Goal: Navigation & Orientation: Find specific page/section

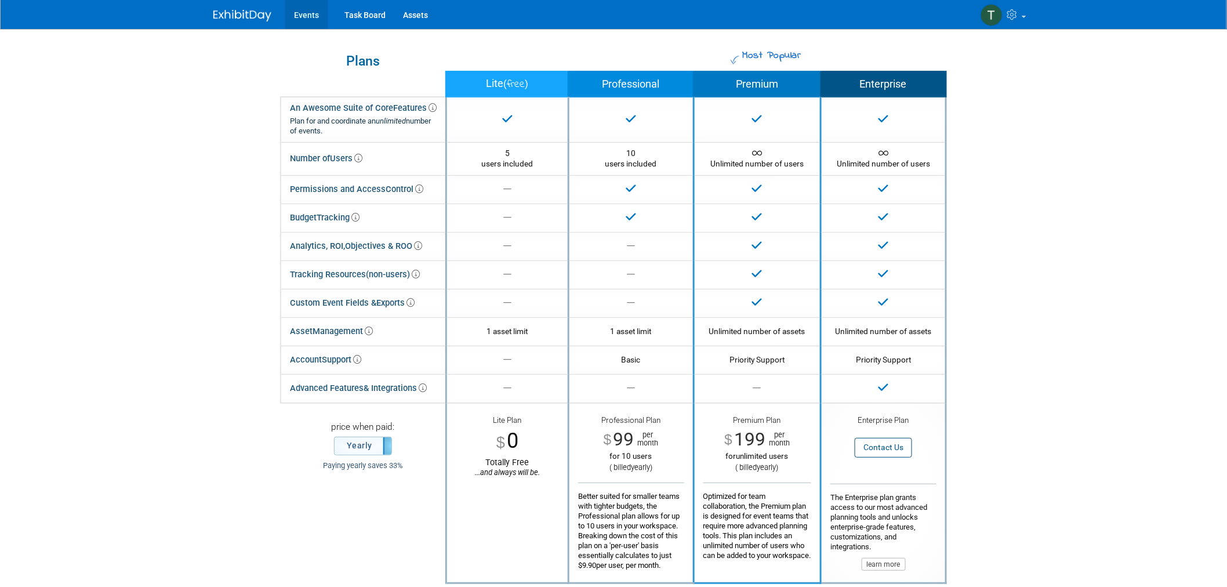
click at [302, 19] on link "Events" at bounding box center [306, 14] width 42 height 29
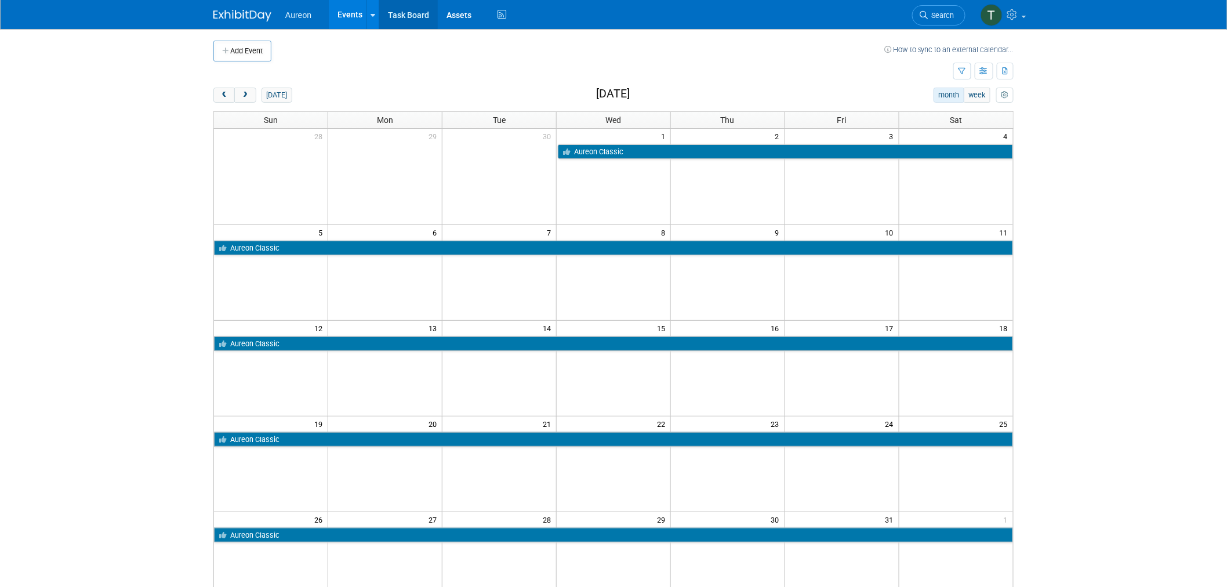
click at [410, 13] on link "Task Board" at bounding box center [408, 14] width 59 height 29
click at [235, 17] on img at bounding box center [242, 16] width 58 height 12
click at [408, 17] on link "Task Board" at bounding box center [408, 14] width 59 height 29
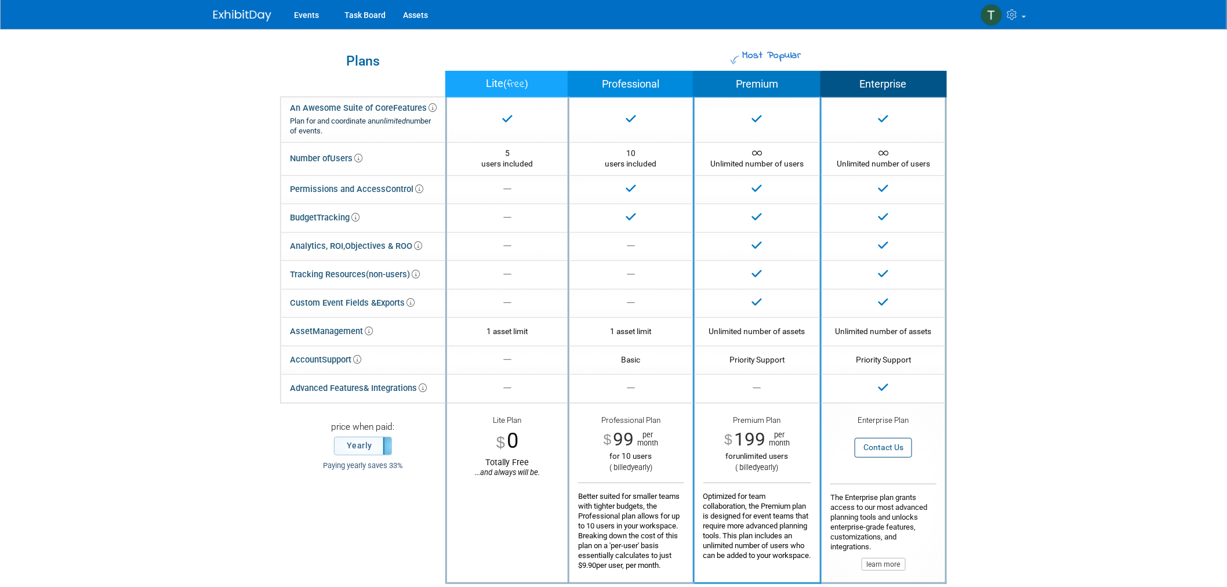
click at [237, 17] on img at bounding box center [242, 16] width 58 height 12
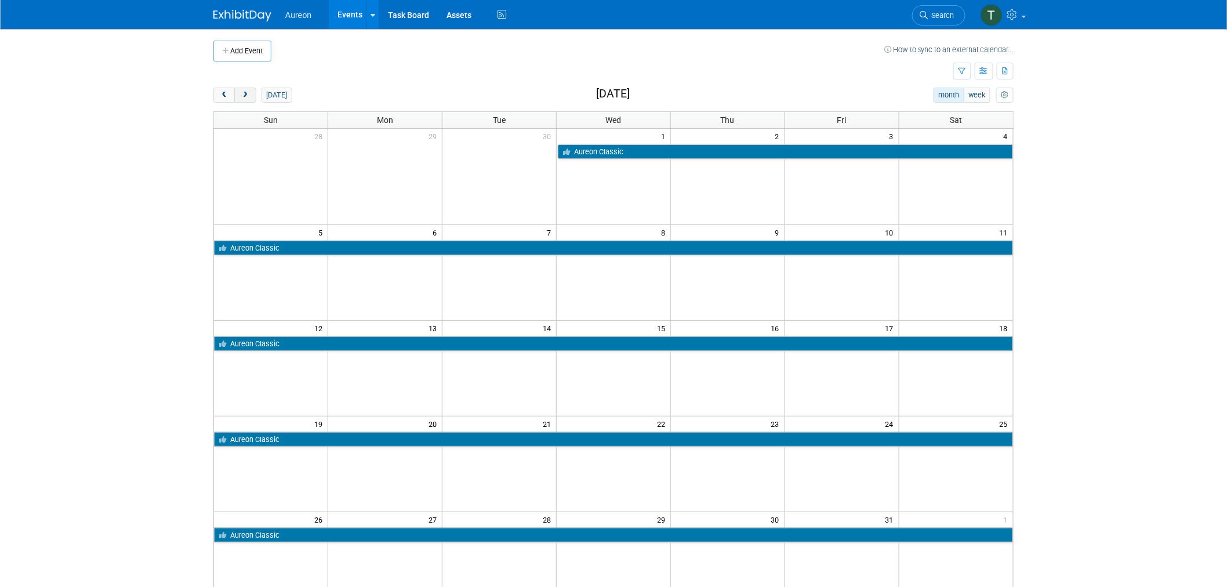
click at [239, 96] on button "next" at bounding box center [244, 95] width 21 height 15
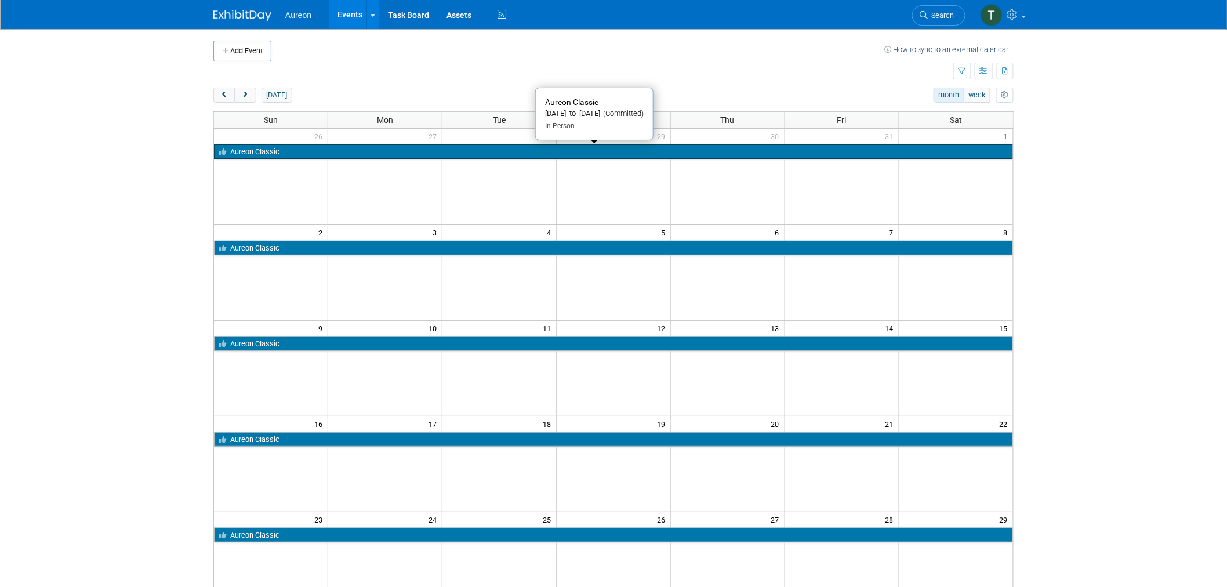
click at [257, 151] on link "Aureon Classic" at bounding box center [613, 151] width 799 height 15
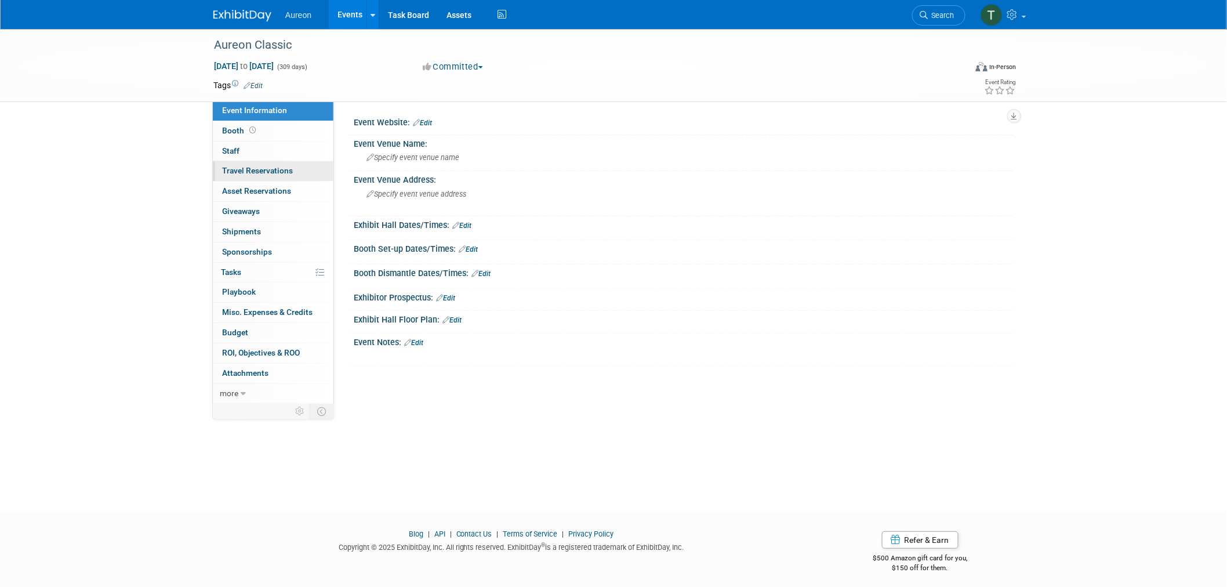
click at [278, 175] on span "Travel Reservations 0" at bounding box center [257, 170] width 71 height 9
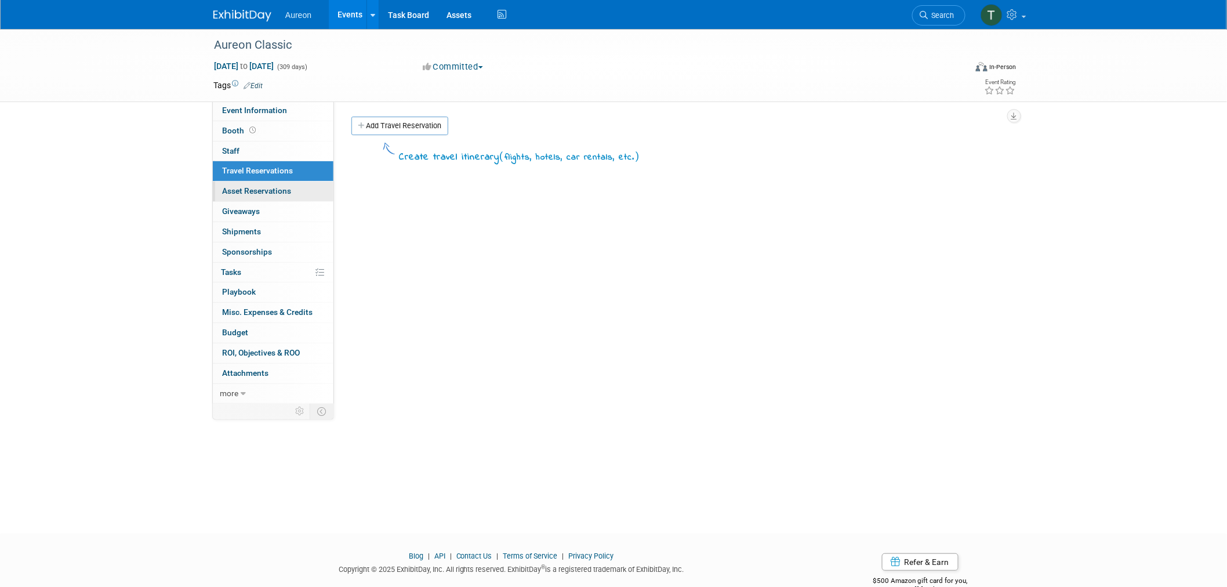
click at [282, 194] on span "Asset Reservations 0" at bounding box center [256, 190] width 69 height 9
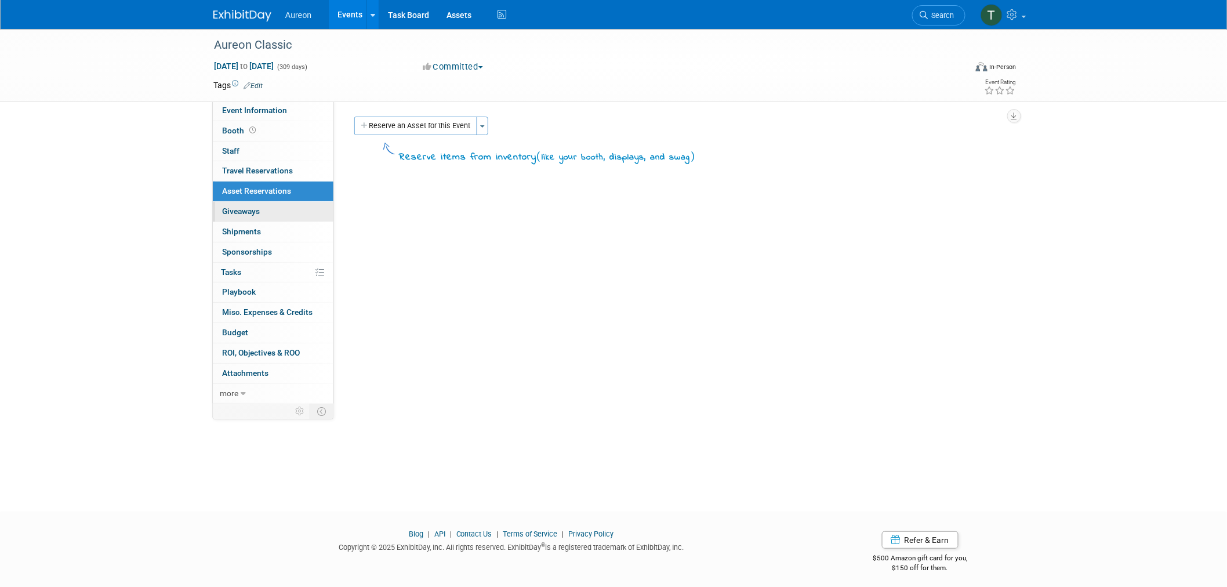
click at [281, 209] on link "0 Giveaways 0" at bounding box center [273, 212] width 121 height 20
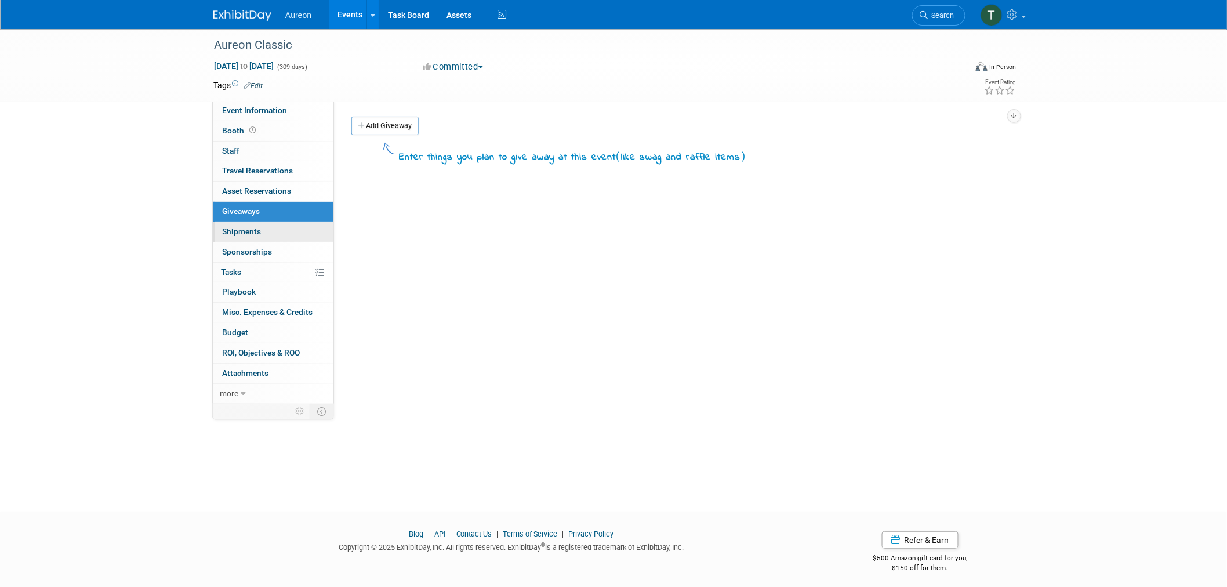
click at [273, 232] on link "0 Shipments 0" at bounding box center [273, 232] width 121 height 20
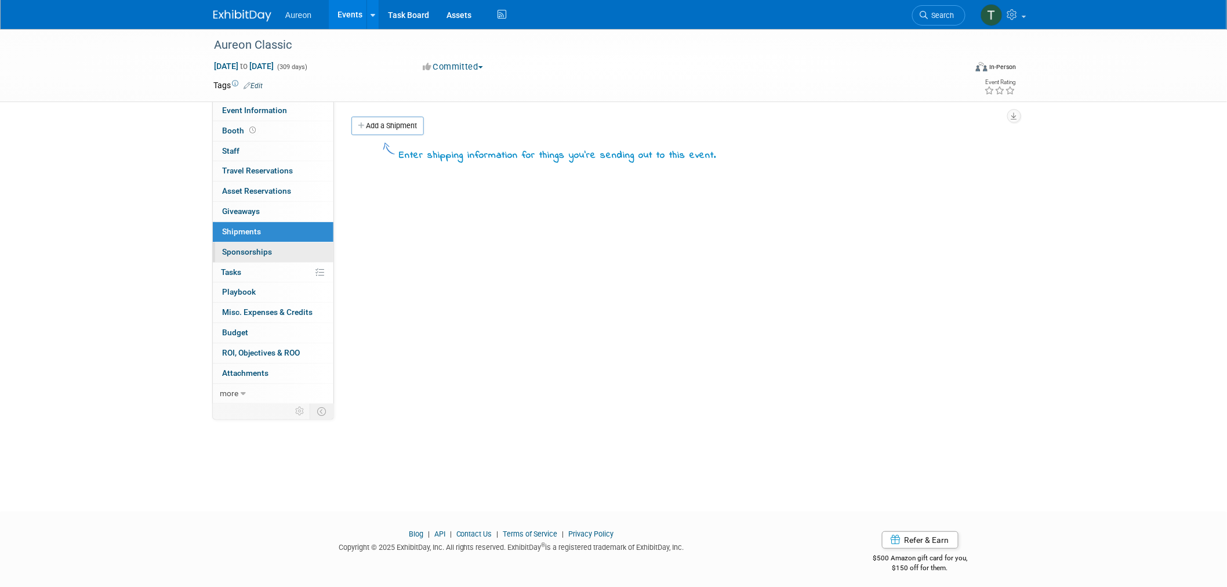
click at [275, 248] on link "0 Sponsorships 0" at bounding box center [273, 252] width 121 height 20
click at [267, 354] on span "ROI, Objectives & ROO 0" at bounding box center [261, 352] width 78 height 9
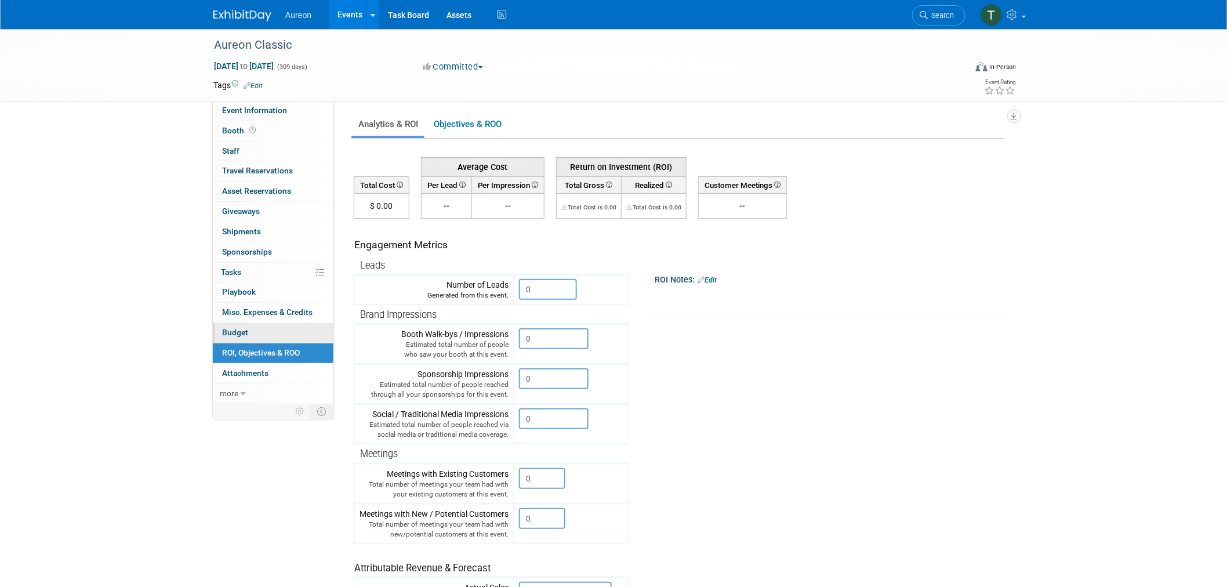
click at [239, 328] on span "Budget" at bounding box center [235, 332] width 26 height 9
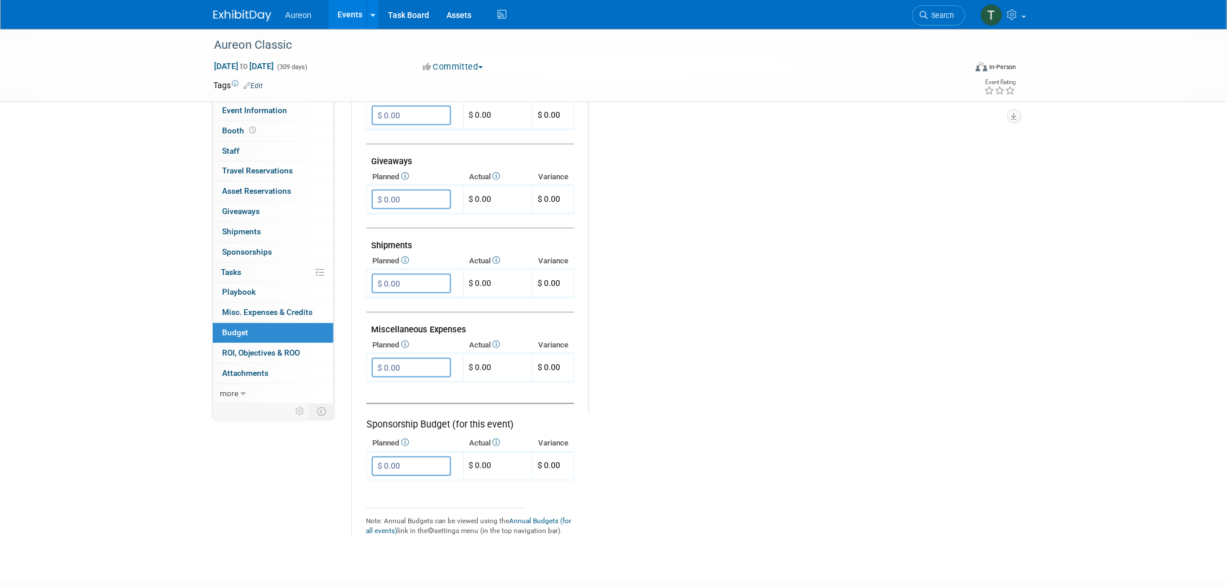
scroll to position [570, 0]
